Goal: Find specific page/section: Find specific page/section

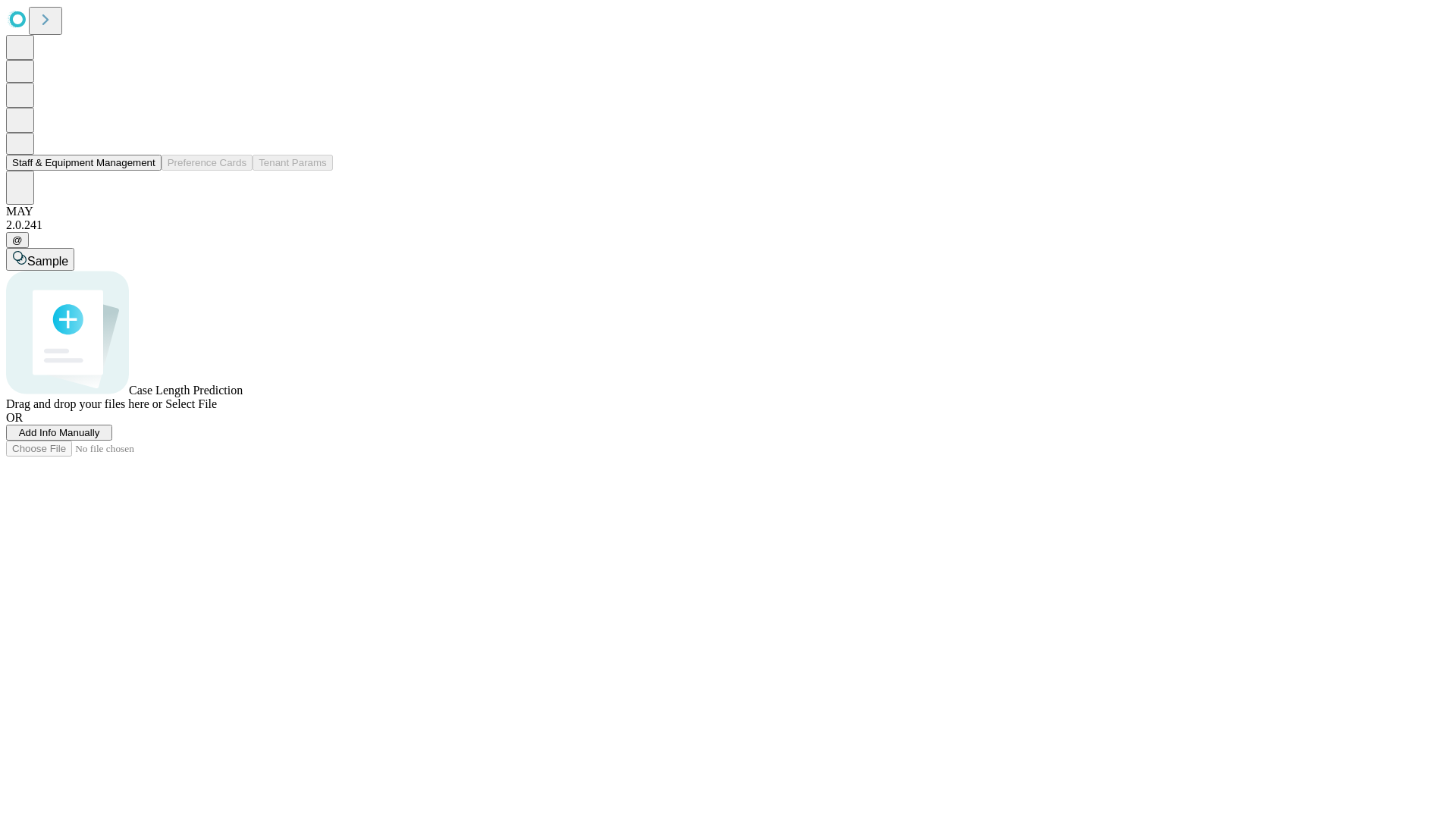
click at [145, 171] on button "Staff & Equipment Management" at bounding box center [84, 162] width 155 height 16
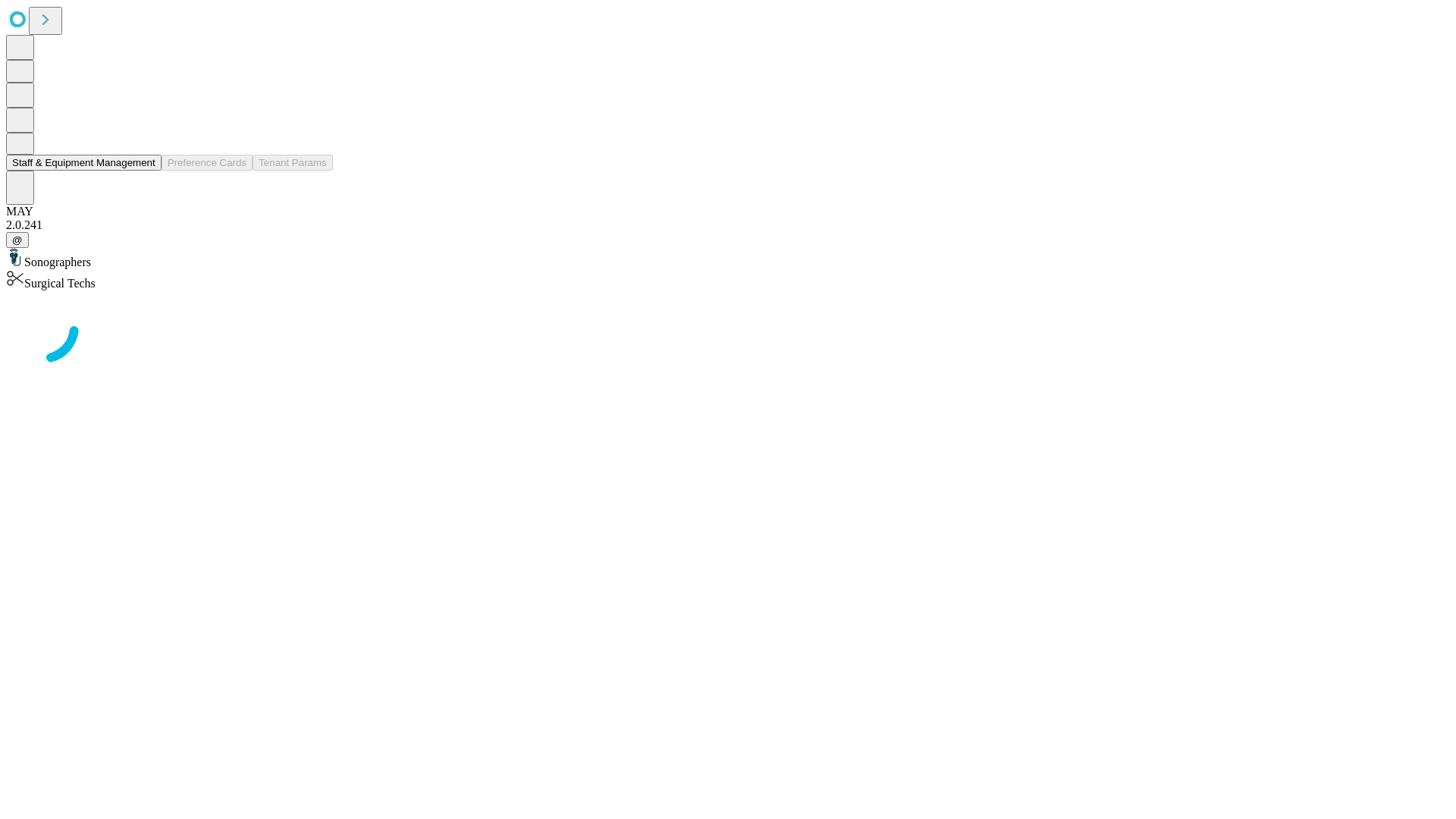
click at [145, 171] on button "Staff & Equipment Management" at bounding box center [84, 162] width 155 height 16
